Goal: Task Accomplishment & Management: Manage account settings

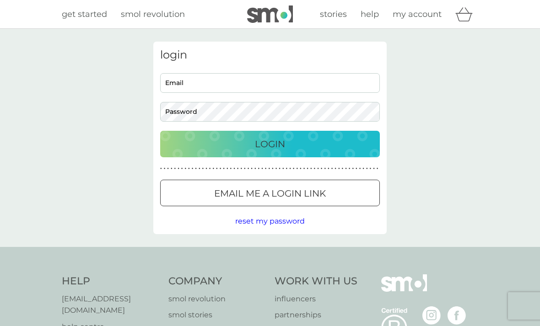
click at [178, 88] on input "Email" at bounding box center [270, 83] width 220 height 20
type input "[PERSON_NAME][EMAIL_ADDRESS][PERSON_NAME][DOMAIN_NAME]"
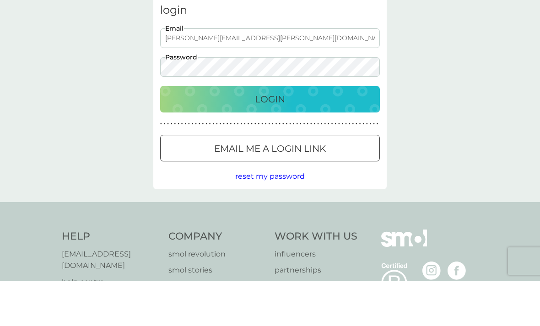
click at [283, 137] on p "Login" at bounding box center [270, 144] width 30 height 15
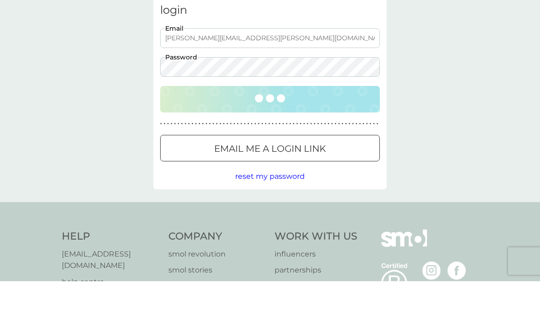
scroll to position [45, 0]
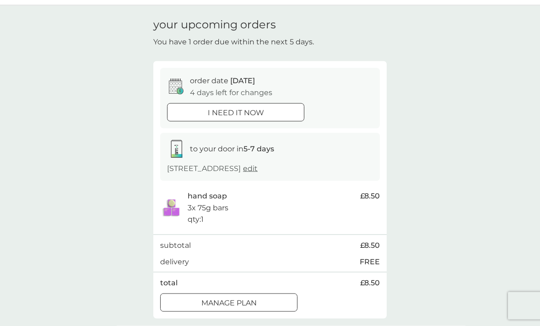
scroll to position [24, 0]
click at [241, 298] on div at bounding box center [228, 303] width 33 height 10
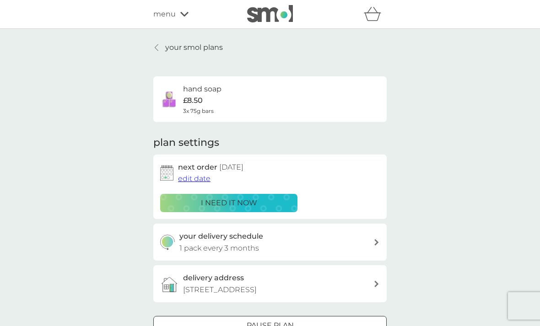
click at [374, 240] on icon at bounding box center [376, 242] width 5 height 6
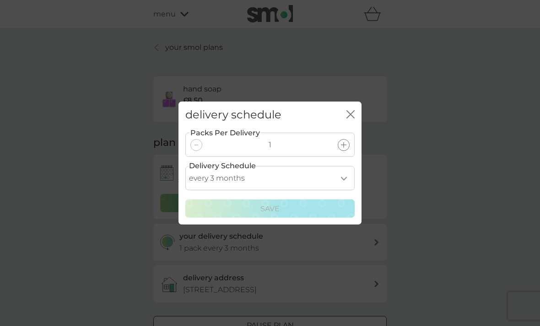
click at [344, 190] on select "every 1 month every 2 months every 3 months every 4 months every 5 months every…" at bounding box center [269, 178] width 169 height 24
select select "6"
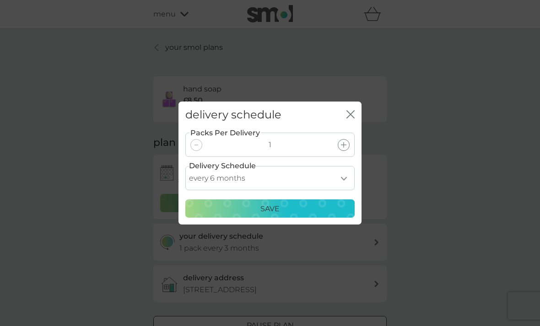
click at [273, 215] on p "Save" at bounding box center [269, 209] width 19 height 12
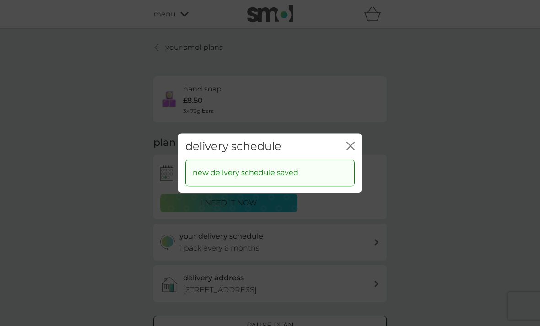
click at [344, 160] on div "delivery schedule close" at bounding box center [269, 146] width 183 height 27
click at [351, 150] on icon "close" at bounding box center [350, 146] width 8 height 8
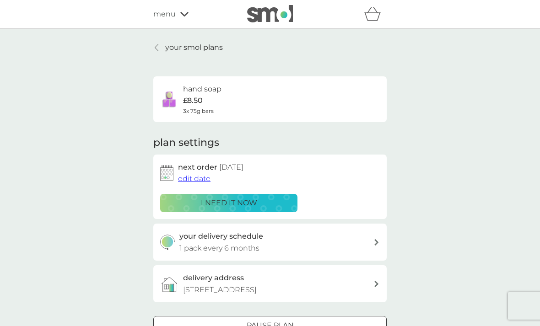
click at [198, 47] on p "your smol plans" at bounding box center [194, 48] width 58 height 12
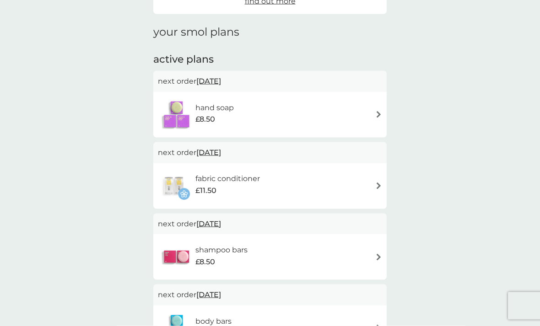
scroll to position [111, 0]
click at [376, 107] on div "hand soap £8.50" at bounding box center [270, 114] width 224 height 32
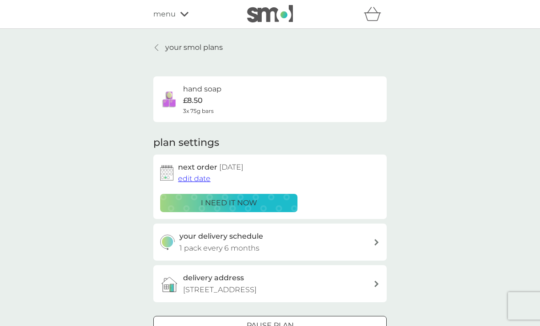
click at [193, 182] on span "edit date" at bounding box center [194, 178] width 32 height 9
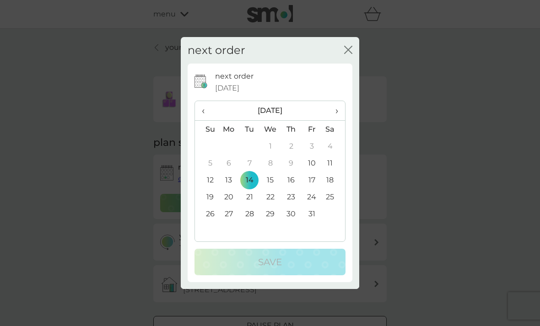
click at [337, 120] on span "›" at bounding box center [333, 110] width 9 height 19
click at [335, 120] on span "›" at bounding box center [333, 110] width 9 height 19
click at [336, 120] on span "›" at bounding box center [333, 110] width 9 height 19
click at [232, 188] on td "12" at bounding box center [228, 179] width 21 height 17
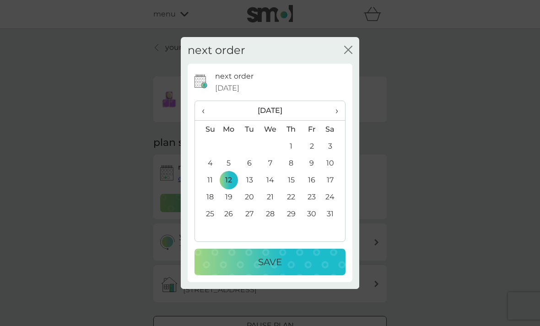
click at [275, 269] on p "Save" at bounding box center [270, 262] width 24 height 15
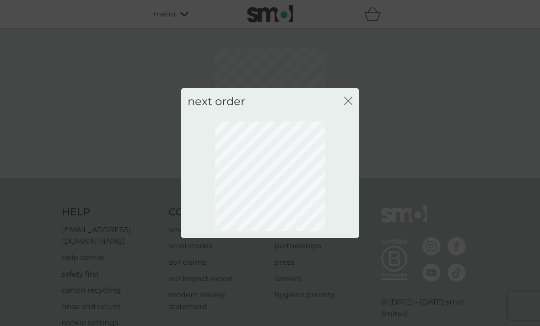
click at [351, 105] on icon "close" at bounding box center [348, 100] width 8 height 8
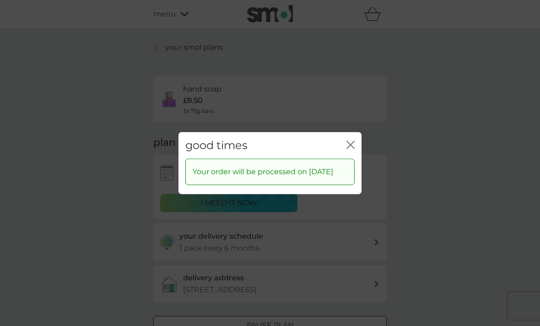
click at [352, 149] on icon "close" at bounding box center [350, 144] width 8 height 8
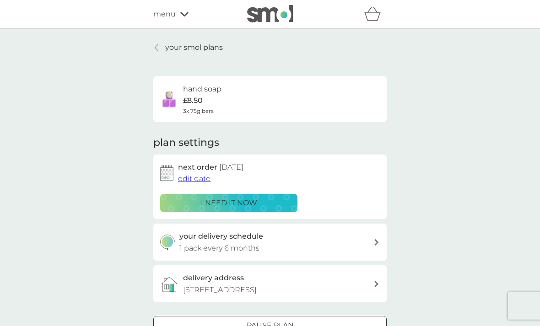
click at [202, 52] on p "your smol plans" at bounding box center [194, 48] width 58 height 12
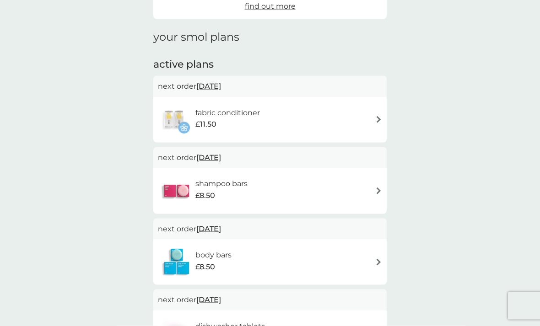
scroll to position [107, 0]
click at [374, 119] on div "fabric conditioner £11.50" at bounding box center [270, 119] width 224 height 32
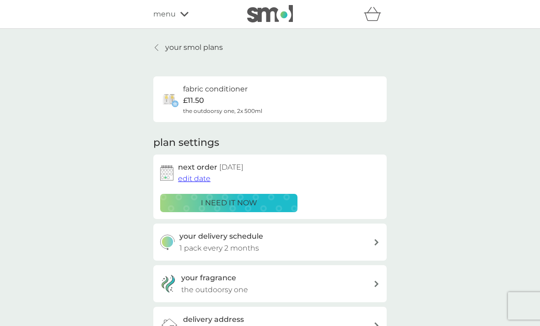
click at [375, 239] on icon at bounding box center [376, 242] width 4 height 6
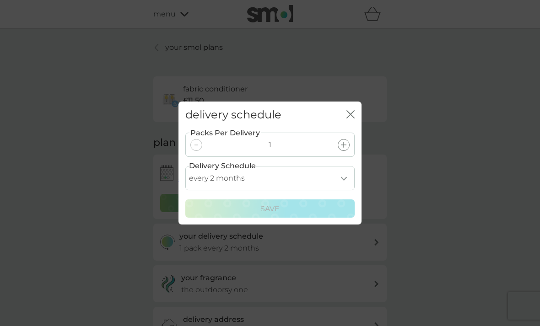
click at [343, 190] on select "every 1 month every 2 months every 3 months every 4 months every 5 months every…" at bounding box center [269, 178] width 169 height 24
select select "6"
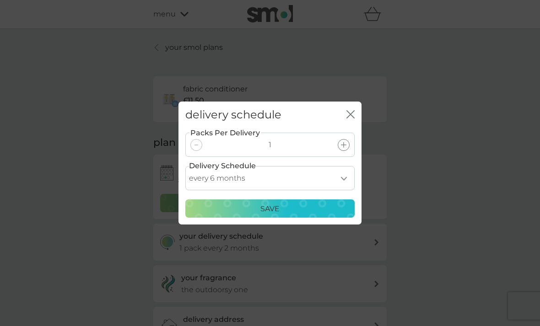
click at [284, 215] on div "Save" at bounding box center [269, 209] width 157 height 12
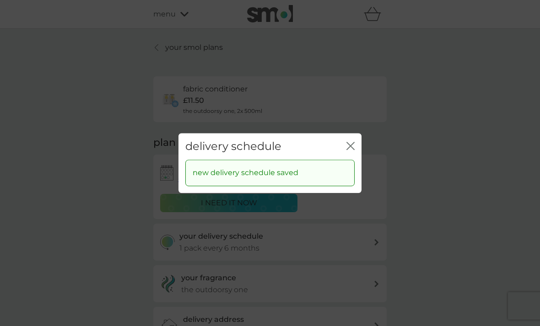
click at [347, 150] on icon "close" at bounding box center [350, 146] width 8 height 8
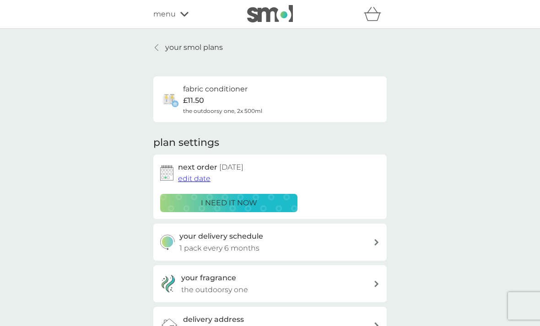
click at [198, 182] on button "edit date" at bounding box center [194, 179] width 32 height 12
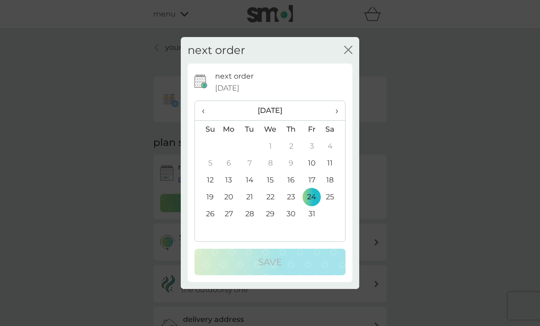
click at [341, 121] on th "›" at bounding box center [333, 111] width 23 height 20
click at [337, 120] on span "›" at bounding box center [333, 110] width 9 height 19
click at [339, 121] on th "›" at bounding box center [333, 111] width 23 height 20
click at [232, 188] on td "12" at bounding box center [228, 179] width 21 height 17
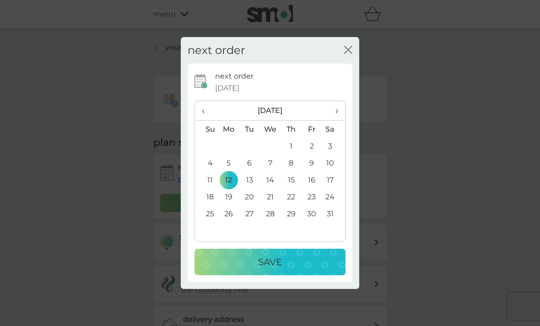
click at [272, 269] on p "Save" at bounding box center [270, 262] width 24 height 15
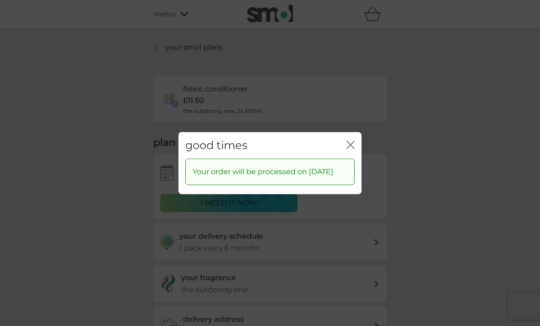
click at [351, 149] on icon "close" at bounding box center [350, 144] width 8 height 8
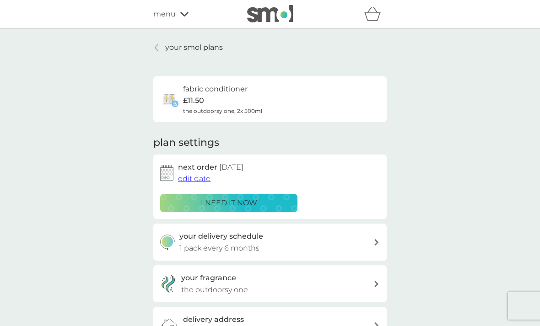
click at [215, 53] on p "your smol plans" at bounding box center [194, 48] width 58 height 12
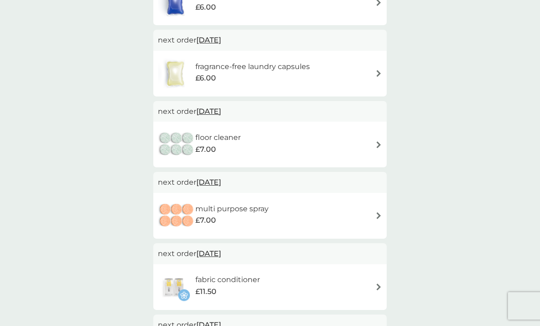
scroll to position [721, 0]
click at [219, 183] on span "9 Jan 2026" at bounding box center [208, 183] width 25 height 18
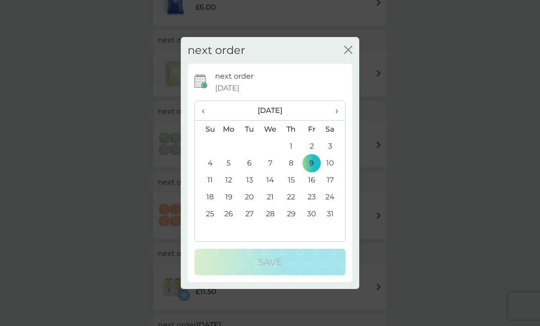
click at [226, 188] on td "12" at bounding box center [228, 179] width 21 height 17
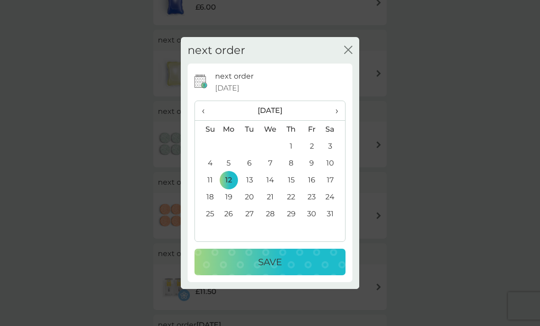
click at [263, 269] on p "Save" at bounding box center [270, 262] width 24 height 15
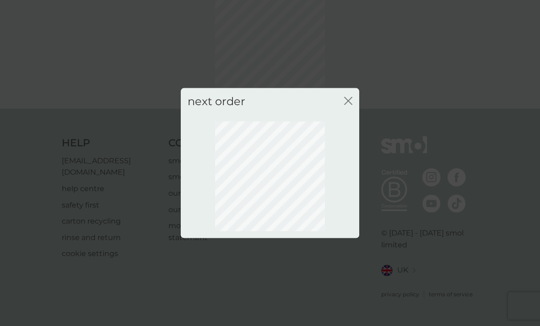
scroll to position [27, 0]
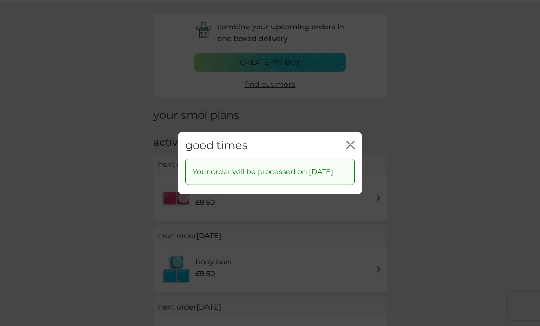
click at [354, 148] on icon "close" at bounding box center [352, 144] width 4 height 7
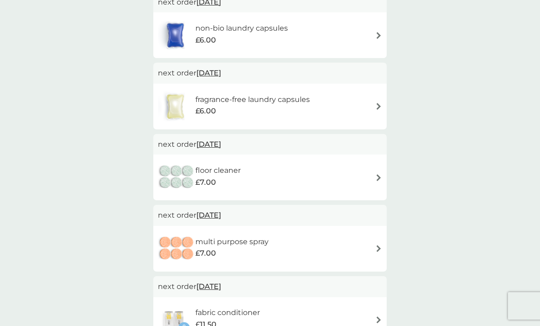
scroll to position [688, 0]
click at [221, 142] on span "1 Jan 2026" at bounding box center [208, 145] width 25 height 18
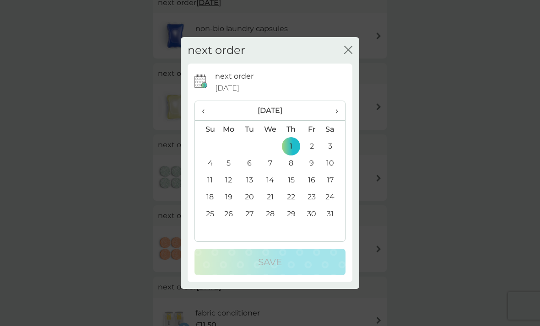
click at [230, 178] on td "12" at bounding box center [228, 179] width 21 height 17
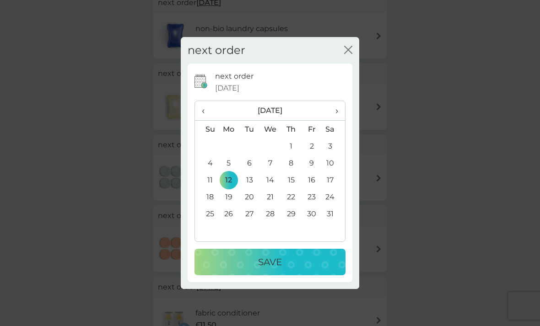
click at [277, 264] on p "Save" at bounding box center [270, 262] width 24 height 15
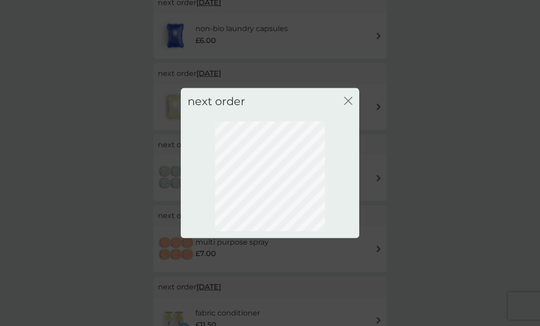
scroll to position [57, 0]
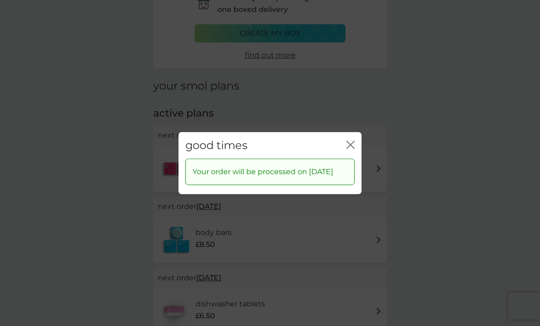
click at [352, 140] on icon "close" at bounding box center [350, 144] width 8 height 8
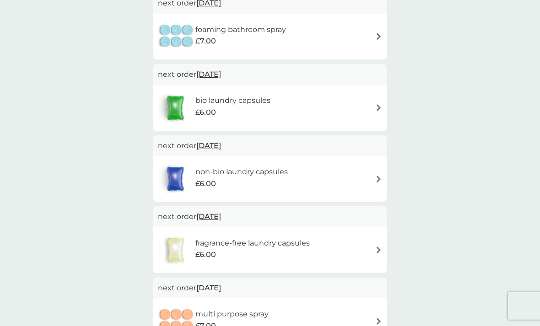
scroll to position [544, 0]
click at [221, 214] on span "22 Dec 2025" at bounding box center [208, 217] width 25 height 18
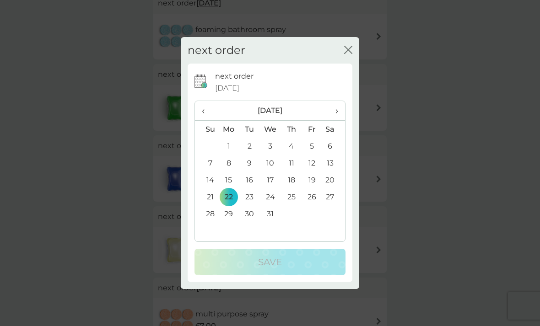
click at [343, 121] on th "›" at bounding box center [333, 111] width 23 height 20
click at [232, 222] on td "26" at bounding box center [228, 213] width 21 height 17
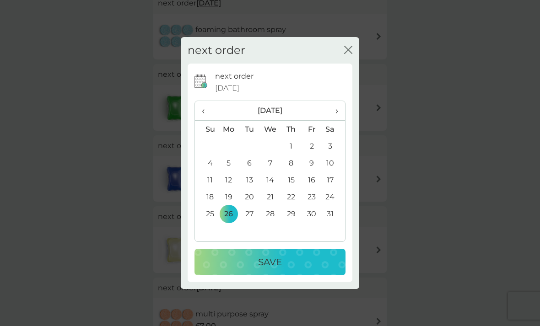
click at [278, 269] on p "Save" at bounding box center [270, 262] width 24 height 15
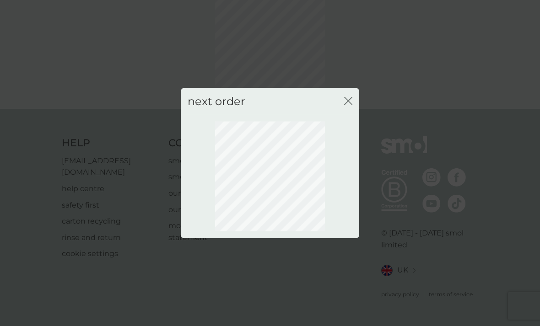
scroll to position [27, 0]
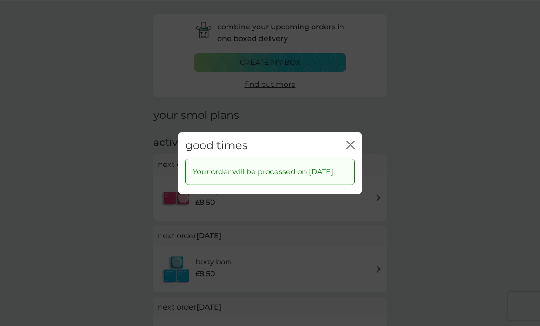
click at [350, 149] on icon "close" at bounding box center [350, 144] width 8 height 8
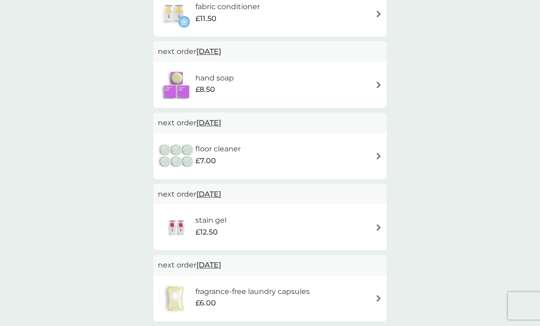
scroll to position [856, 0]
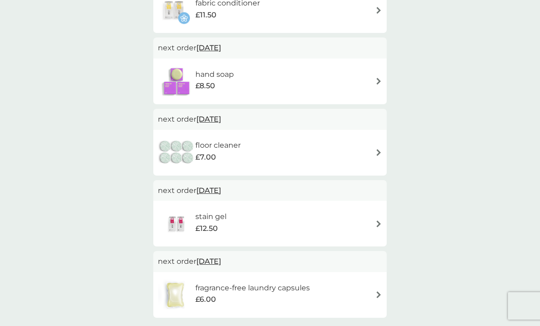
click at [220, 189] on span "24 Jan 2026" at bounding box center [208, 191] width 25 height 18
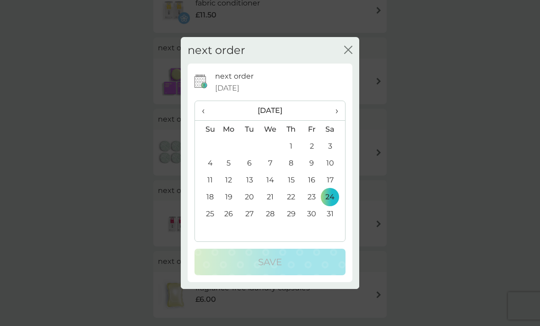
click at [230, 222] on td "26" at bounding box center [228, 213] width 21 height 17
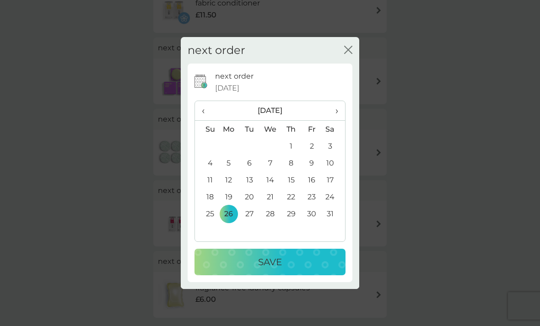
click at [272, 269] on p "Save" at bounding box center [270, 262] width 24 height 15
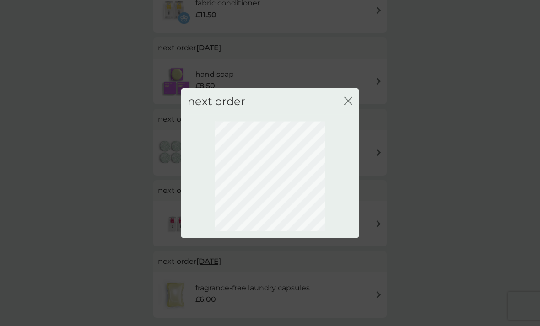
scroll to position [27, 0]
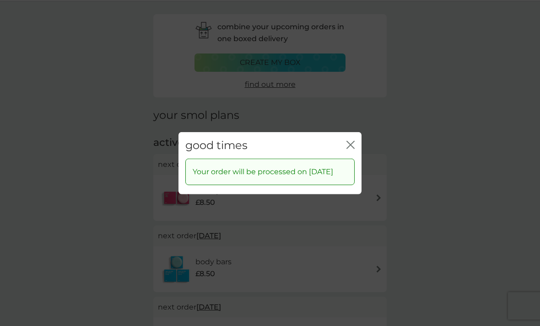
click at [352, 149] on icon "close" at bounding box center [350, 144] width 8 height 8
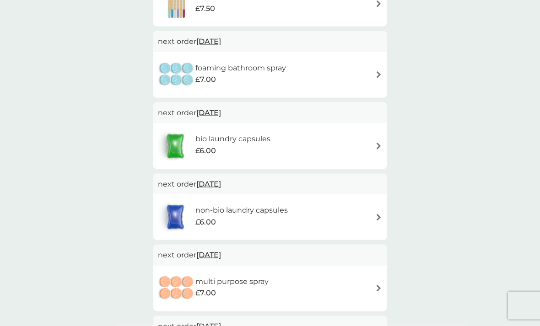
scroll to position [504, 0]
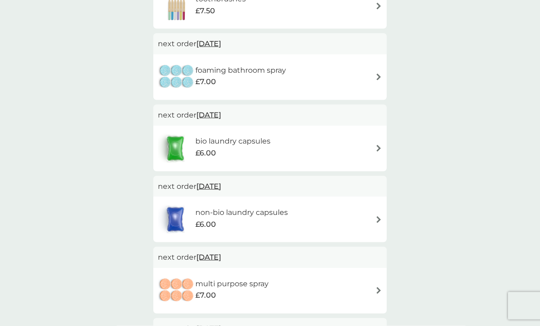
click at [221, 186] on span "22 Dec 2025" at bounding box center [208, 186] width 25 height 18
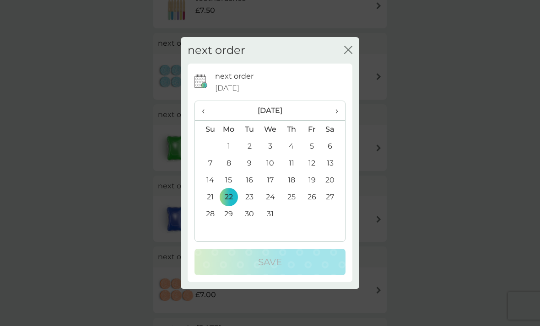
click at [336, 120] on span "›" at bounding box center [333, 110] width 9 height 19
click at [231, 222] on td "26" at bounding box center [228, 213] width 21 height 17
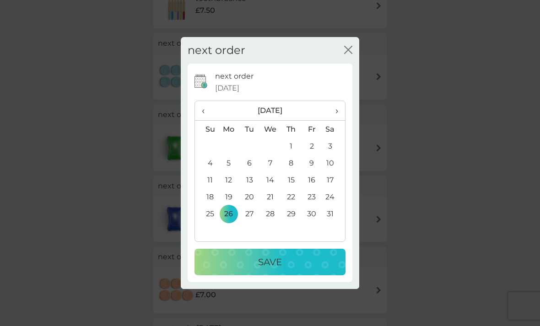
click at [286, 269] on div "Save" at bounding box center [270, 262] width 133 height 15
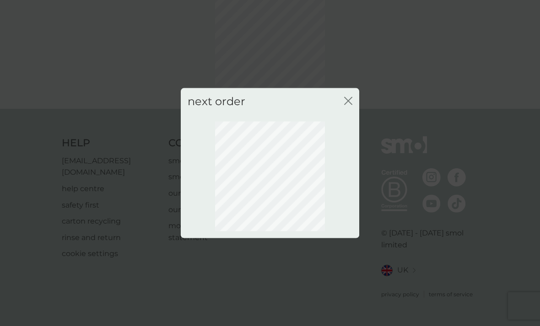
scroll to position [27, 0]
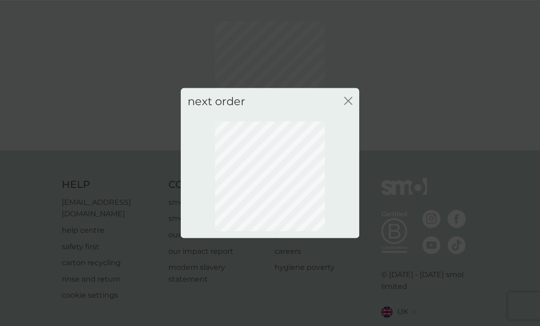
click at [347, 105] on icon "close" at bounding box center [348, 100] width 8 height 8
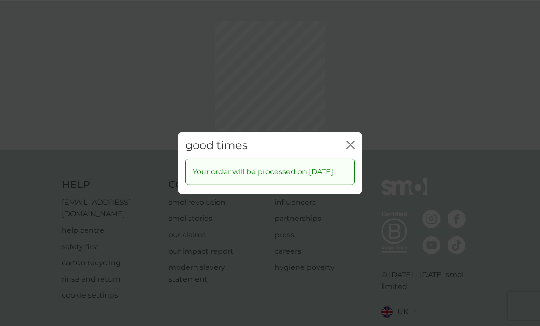
click at [349, 120] on div "good times close Your order will be processed on 26 Jan 2026" at bounding box center [270, 163] width 540 height 326
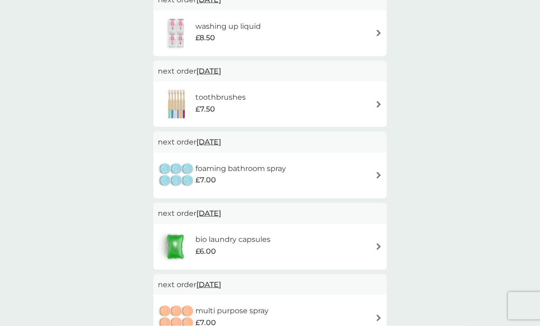
scroll to position [405, 0]
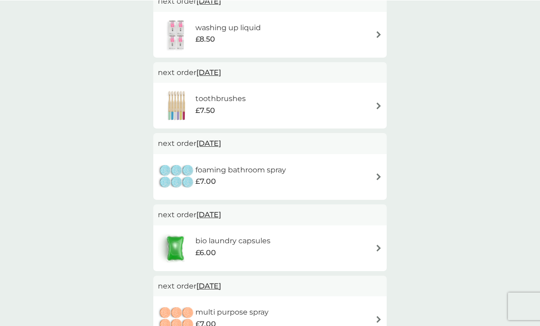
click at [221, 218] on span "20 Dec 2025" at bounding box center [208, 214] width 25 height 18
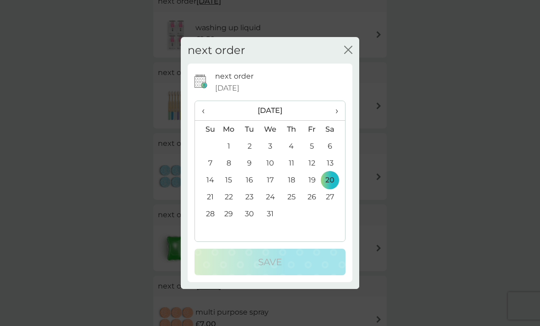
click at [342, 121] on th "›" at bounding box center [333, 111] width 23 height 20
click at [234, 188] on td "12" at bounding box center [228, 179] width 21 height 17
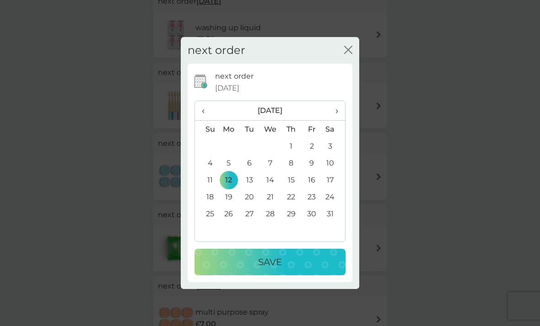
click at [513, 324] on div "next order close next order 20 Dec 2025 ‹ January 2026 › Su Mo Tu We Th Fr Sa 2…" at bounding box center [270, 163] width 540 height 326
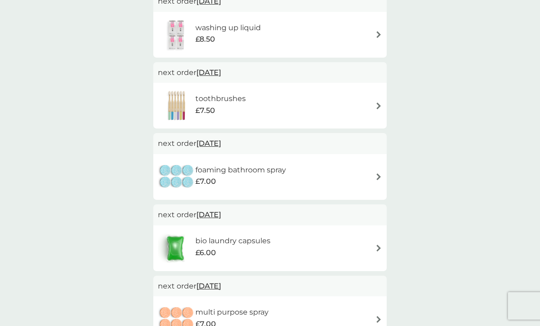
click at [277, 280] on p "next order 12 Jan 2026" at bounding box center [270, 286] width 224 height 12
click at [221, 212] on span "20 Dec 2025" at bounding box center [208, 215] width 25 height 18
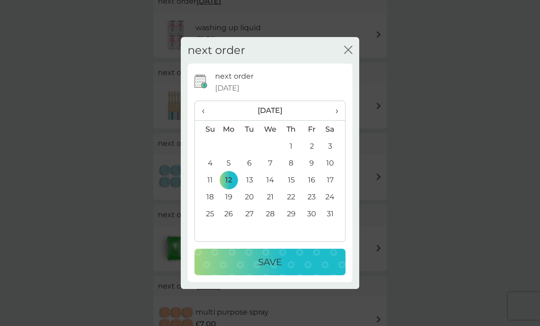
click at [274, 269] on p "Save" at bounding box center [270, 262] width 24 height 15
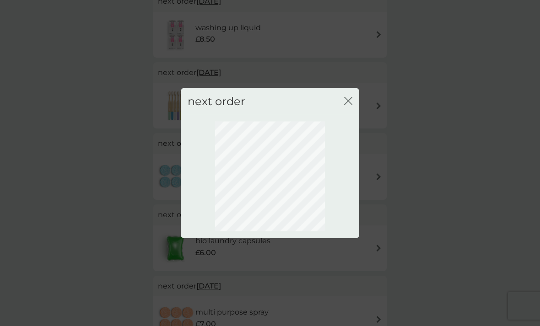
scroll to position [27, 0]
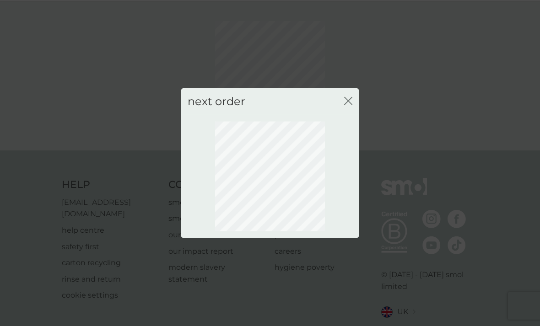
click at [348, 105] on icon "close" at bounding box center [348, 100] width 8 height 8
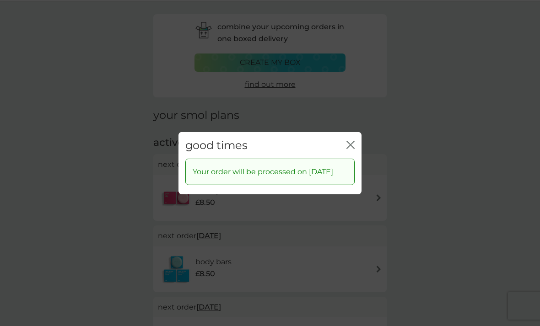
click at [351, 149] on icon "close" at bounding box center [350, 144] width 8 height 8
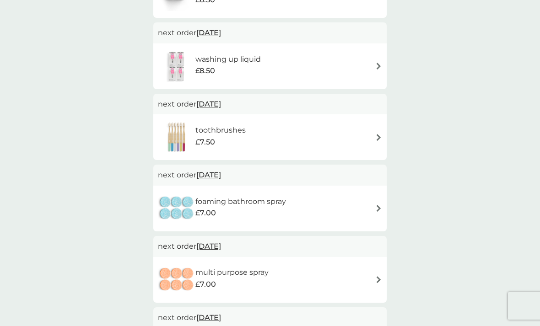
scroll to position [372, 0]
click at [221, 177] on span "30 Nov 2025" at bounding box center [208, 176] width 25 height 18
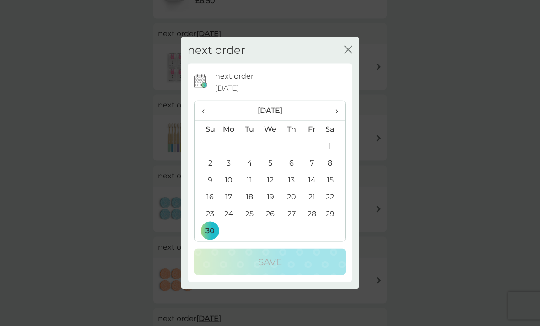
scroll to position [372, 0]
click at [342, 113] on th "›" at bounding box center [333, 111] width 23 height 20
click at [342, 107] on th "›" at bounding box center [333, 111] width 23 height 20
click at [233, 215] on td "26" at bounding box center [228, 213] width 21 height 17
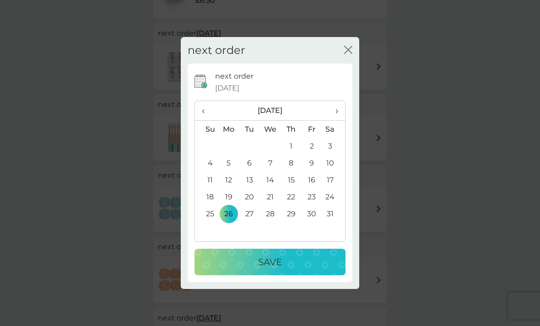
click at [271, 259] on p "Save" at bounding box center [270, 262] width 24 height 15
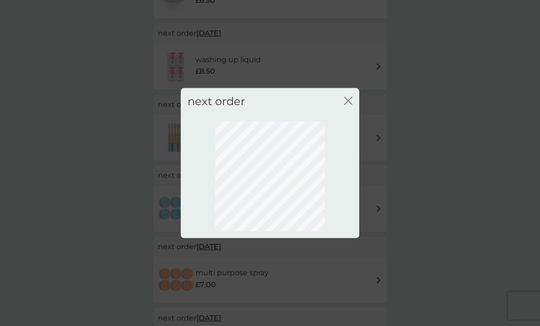
scroll to position [57, 0]
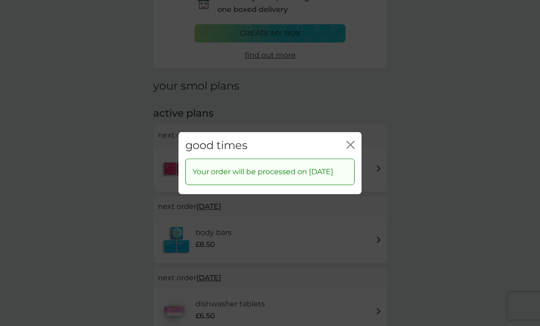
click at [351, 141] on icon "close" at bounding box center [352, 144] width 4 height 7
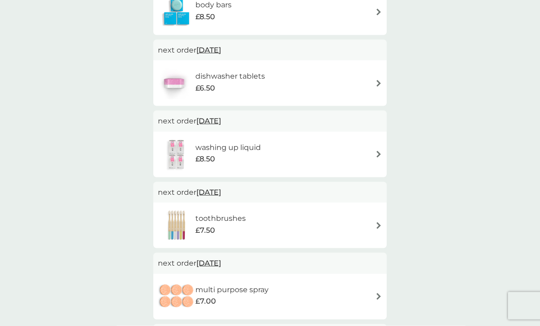
scroll to position [286, 0]
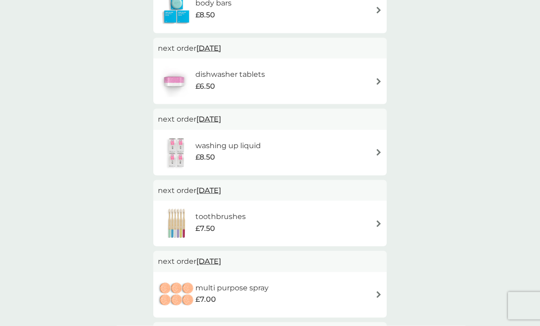
click at [221, 190] on span "25 Nov 2025" at bounding box center [208, 191] width 25 height 18
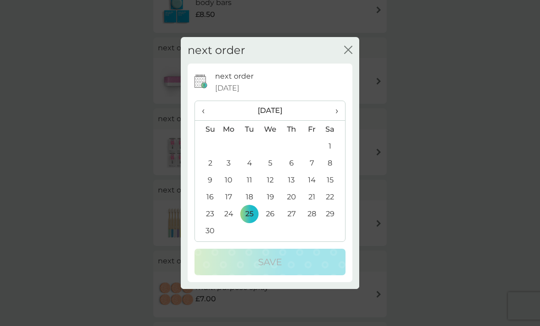
click at [342, 121] on th "›" at bounding box center [333, 111] width 23 height 20
click at [340, 121] on th "›" at bounding box center [333, 111] width 23 height 20
click at [232, 188] on td "12" at bounding box center [228, 179] width 21 height 17
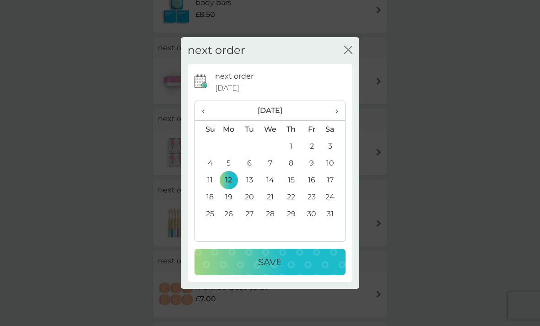
click at [269, 269] on p "Save" at bounding box center [270, 262] width 24 height 15
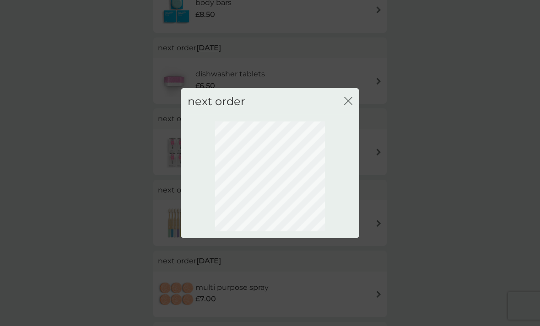
click at [352, 105] on icon "close" at bounding box center [348, 100] width 8 height 8
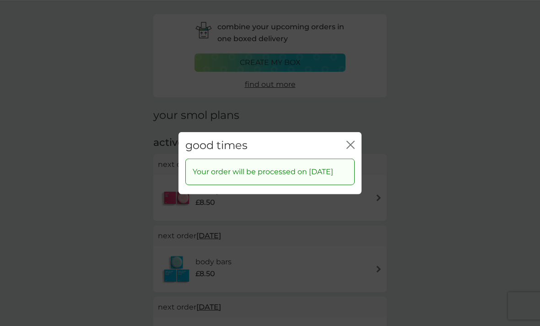
click at [351, 149] on icon "close" at bounding box center [350, 144] width 8 height 8
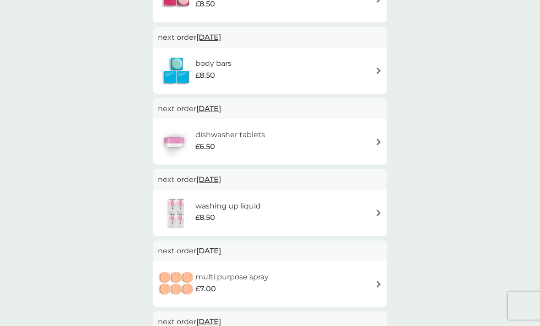
scroll to position [225, 0]
click at [221, 178] on span "21 Nov 2025" at bounding box center [208, 180] width 25 height 18
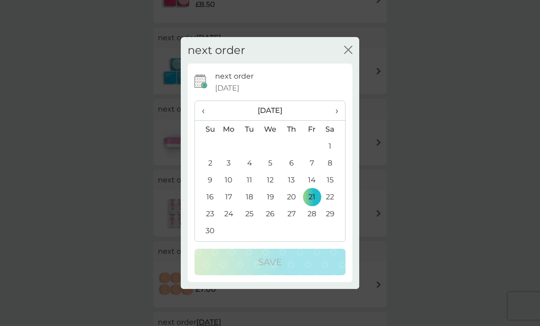
click at [339, 112] on th "›" at bounding box center [333, 111] width 23 height 20
click at [340, 111] on th "›" at bounding box center [333, 111] width 23 height 20
click at [231, 216] on td "26" at bounding box center [228, 213] width 21 height 17
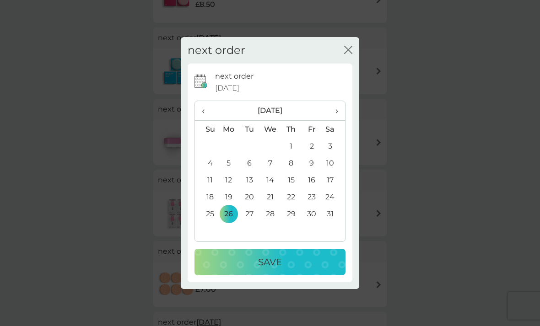
click at [351, 55] on button "close" at bounding box center [348, 51] width 8 height 10
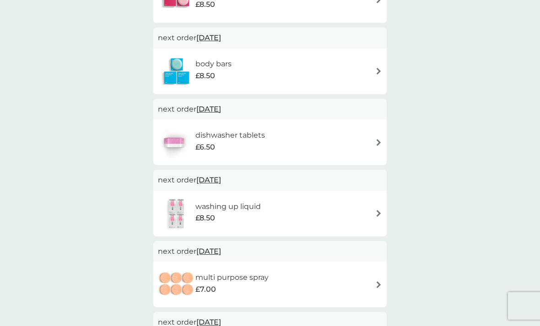
click at [221, 183] on span "21 Nov 2025" at bounding box center [208, 180] width 25 height 18
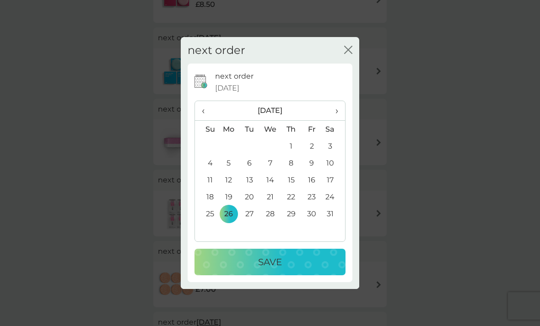
click at [273, 262] on p "Save" at bounding box center [270, 262] width 24 height 15
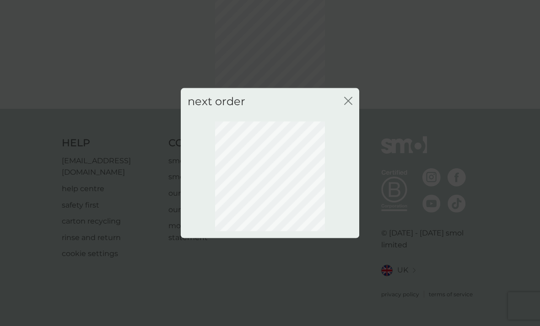
scroll to position [57, 0]
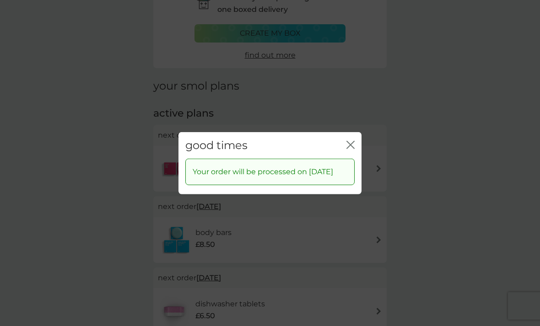
click at [352, 140] on icon "close" at bounding box center [350, 144] width 8 height 8
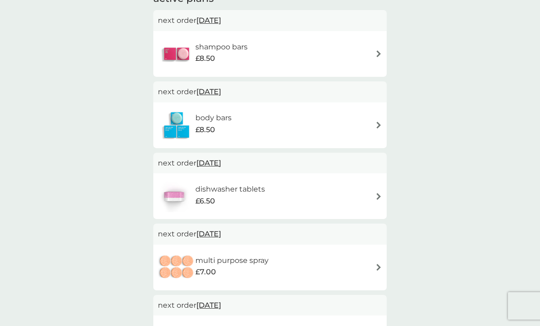
scroll to position [170, 0]
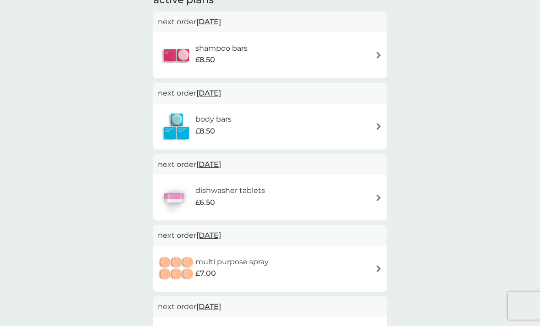
click at [221, 164] on span "31 Oct 2025" at bounding box center [208, 164] width 25 height 18
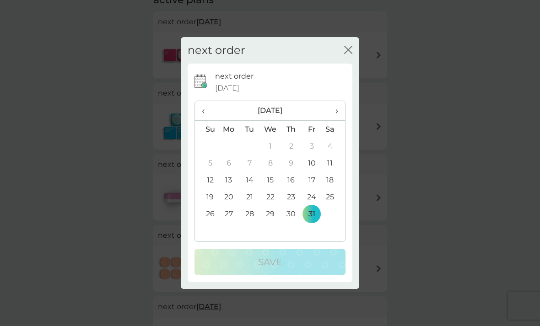
click at [429, 91] on div "next order close next order 31 Oct 2025 ‹ October 2025 › Su Mo Tu We Th Fr Sa 2…" at bounding box center [270, 163] width 540 height 326
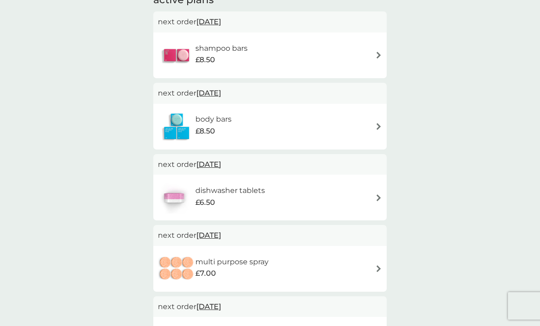
click at [242, 197] on div "£6.50" at bounding box center [230, 203] width 70 height 12
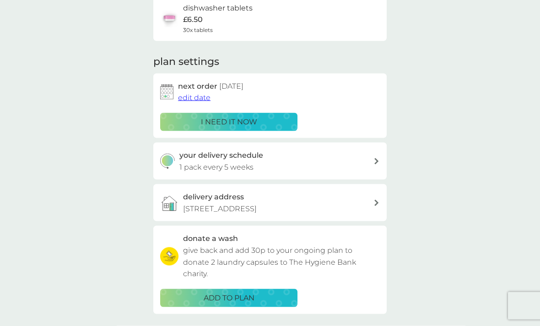
scroll to position [81, 0]
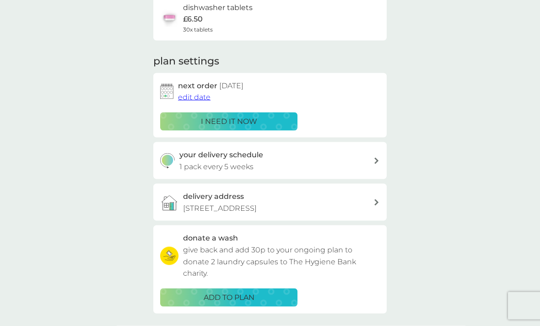
click at [377, 158] on icon at bounding box center [376, 161] width 5 height 6
select select "35"
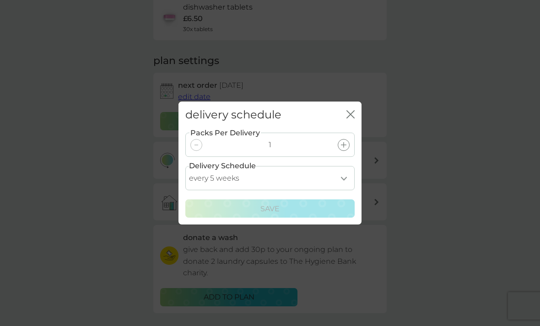
click at [445, 131] on div "delivery schedule close Packs Per Delivery 1 Delivery Schedule every 1 week eve…" at bounding box center [270, 163] width 540 height 326
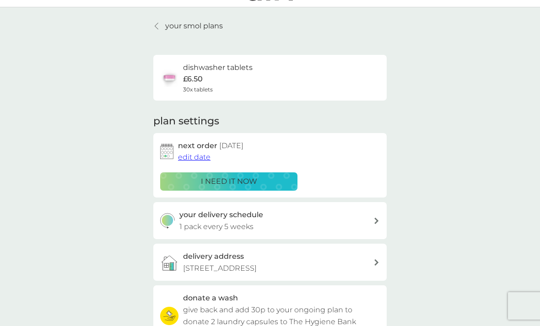
scroll to position [0, 0]
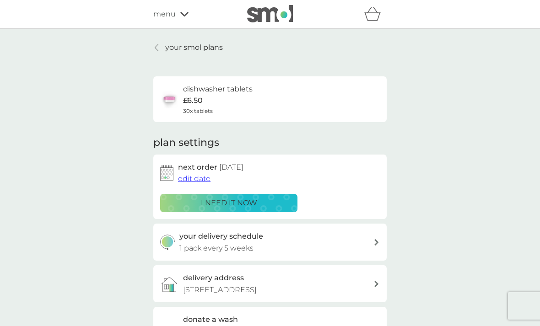
click at [197, 46] on p "your smol plans" at bounding box center [194, 48] width 58 height 12
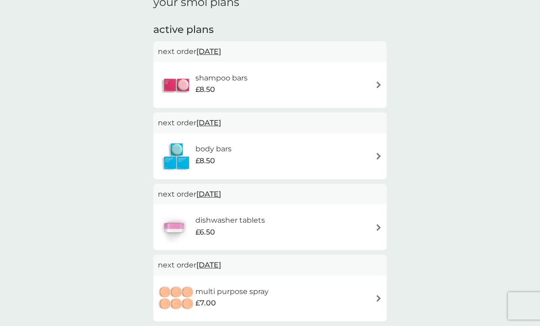
scroll to position [140, 0]
click at [381, 153] on img at bounding box center [378, 156] width 7 height 7
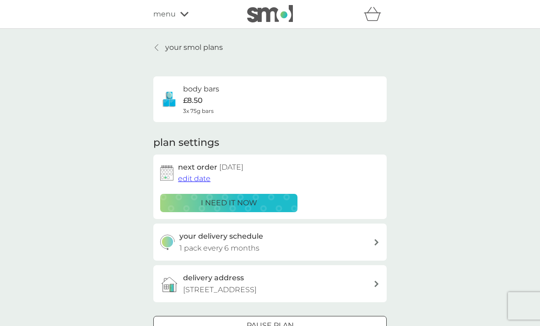
click at [195, 180] on span "edit date" at bounding box center [194, 178] width 32 height 9
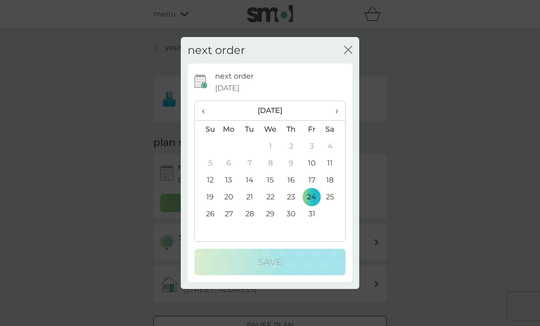
click at [339, 121] on th "›" at bounding box center [333, 111] width 23 height 20
click at [341, 121] on th "›" at bounding box center [333, 111] width 23 height 20
click at [338, 121] on th "›" at bounding box center [333, 111] width 23 height 20
click at [231, 188] on td "12" at bounding box center [228, 179] width 21 height 17
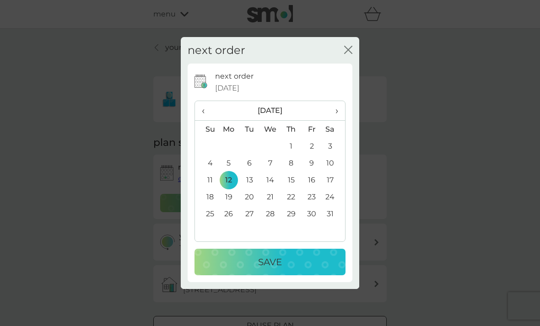
click at [271, 269] on p "Save" at bounding box center [270, 262] width 24 height 15
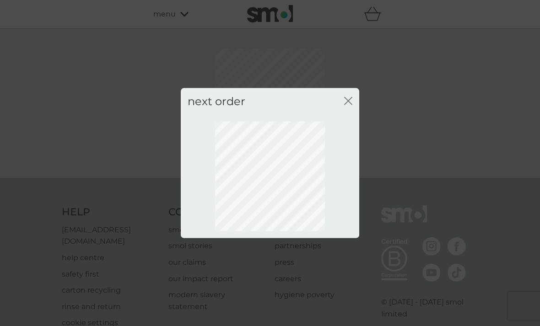
click at [347, 105] on icon "close" at bounding box center [348, 100] width 8 height 8
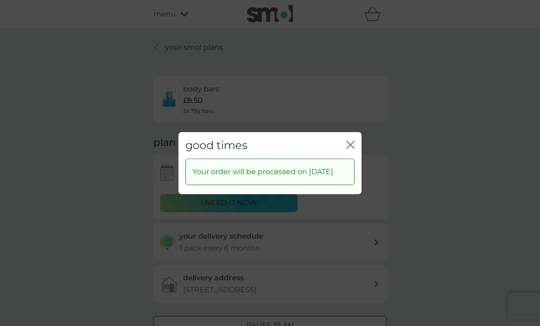
click at [353, 148] on icon "close" at bounding box center [352, 144] width 4 height 7
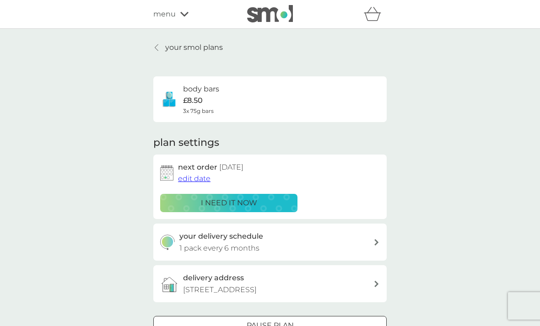
click at [202, 52] on p "your smol plans" at bounding box center [194, 48] width 58 height 12
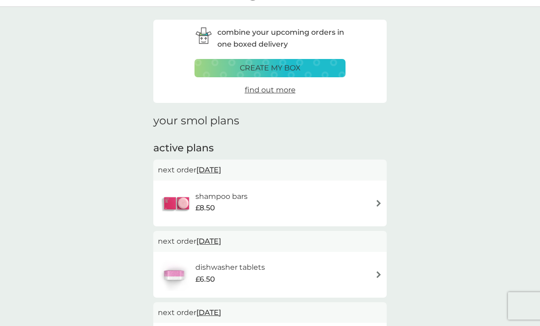
scroll to position [14, 0]
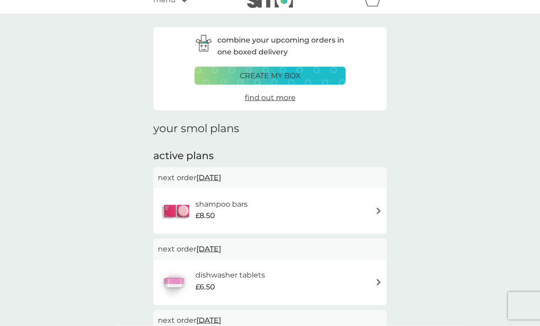
click at [221, 177] on span "24 Oct 2025" at bounding box center [208, 178] width 25 height 18
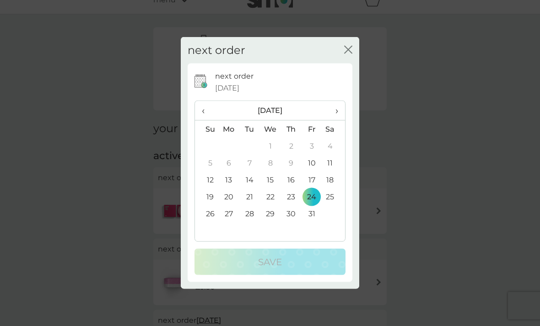
scroll to position [15, 0]
click at [340, 121] on th "›" at bounding box center [333, 111] width 23 height 20
click at [341, 121] on th "›" at bounding box center [333, 111] width 23 height 20
click at [230, 188] on td "12" at bounding box center [228, 179] width 21 height 17
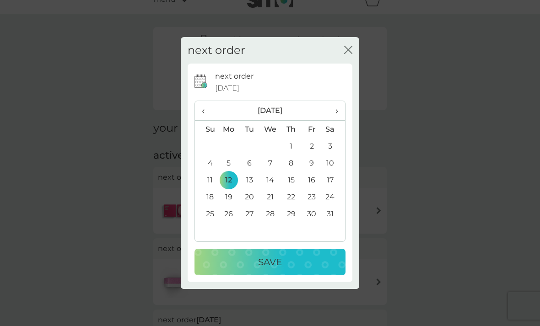
click at [271, 269] on p "Save" at bounding box center [270, 262] width 24 height 15
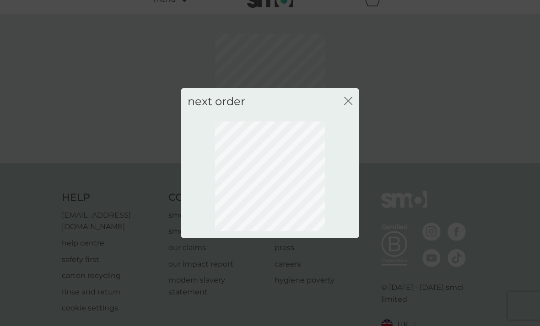
click at [352, 105] on icon "close" at bounding box center [348, 100] width 8 height 8
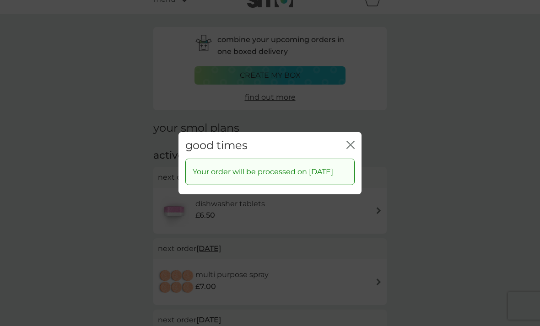
click at [357, 153] on div "good times close" at bounding box center [269, 145] width 183 height 27
click at [352, 150] on button "close" at bounding box center [350, 145] width 8 height 10
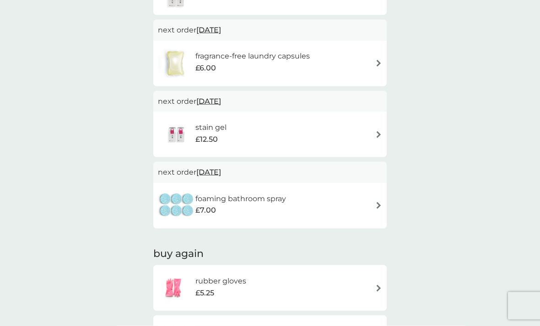
scroll to position [946, 0]
